Goal: Transaction & Acquisition: Purchase product/service

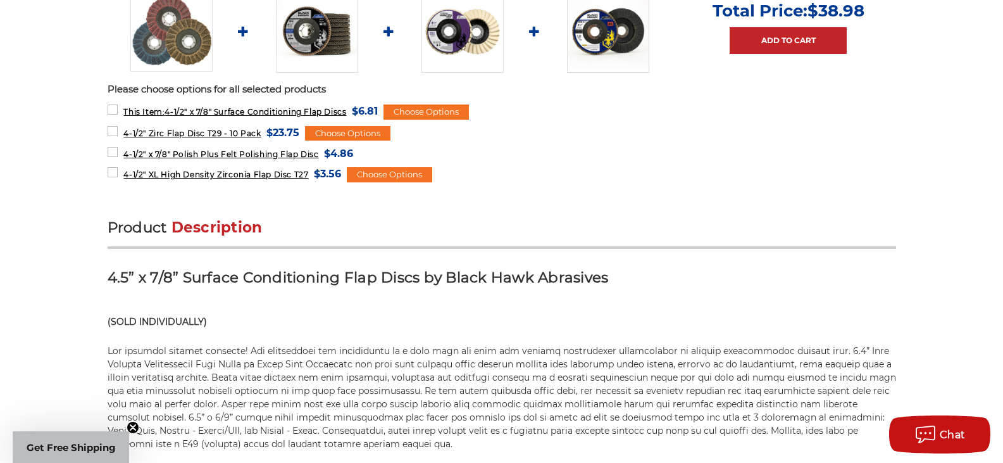
scroll to position [633, 0]
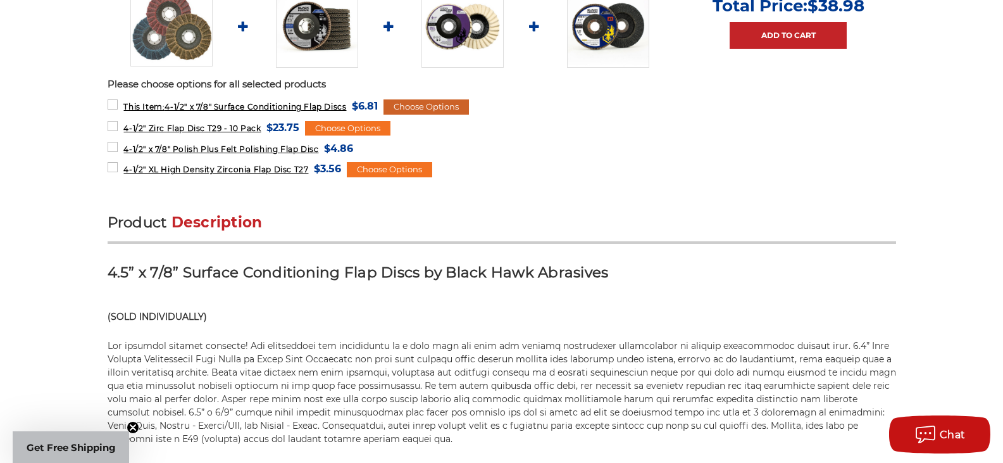
click at [415, 114] on div "Choose Options" at bounding box center [426, 106] width 85 height 15
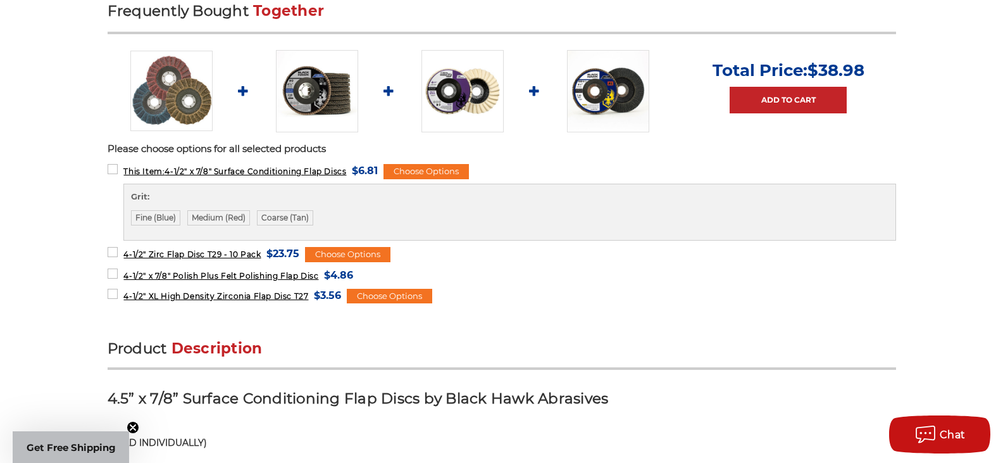
scroll to position [570, 0]
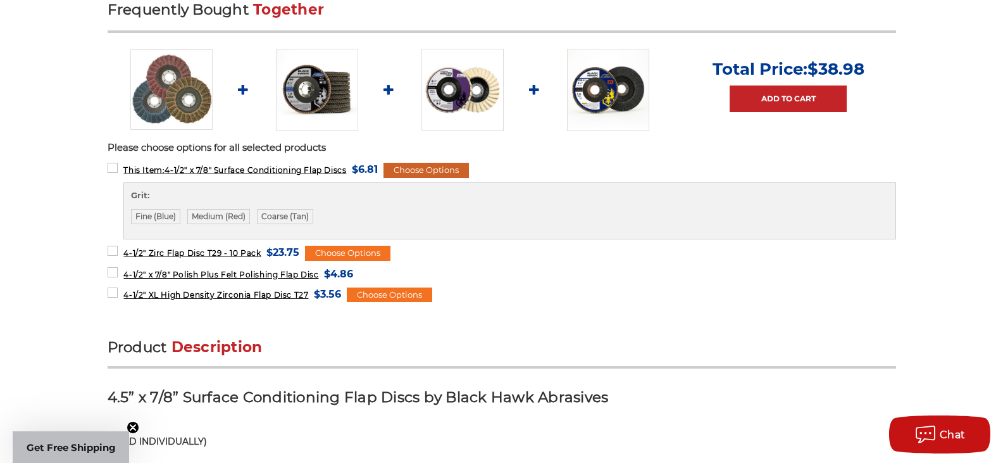
click at [424, 163] on div "Choose Options" at bounding box center [426, 170] width 85 height 15
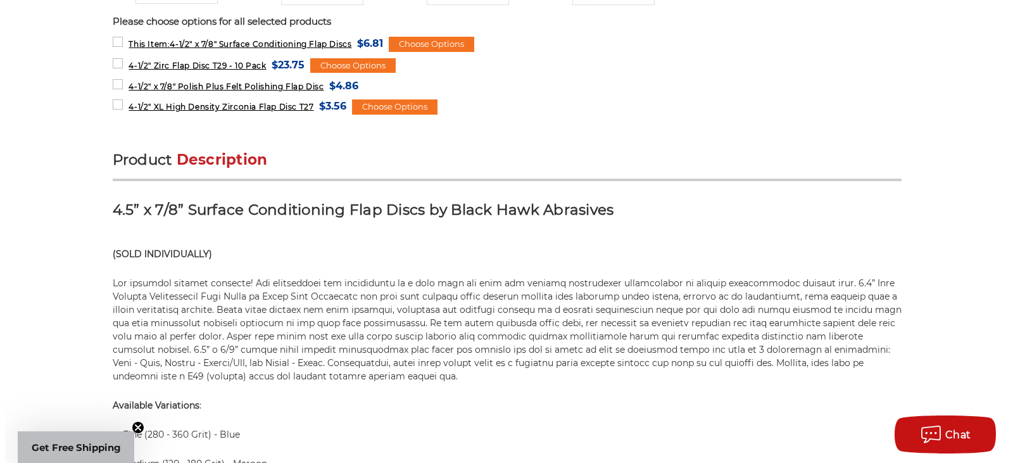
scroll to position [696, 0]
